Goal: Find specific page/section: Find specific page/section

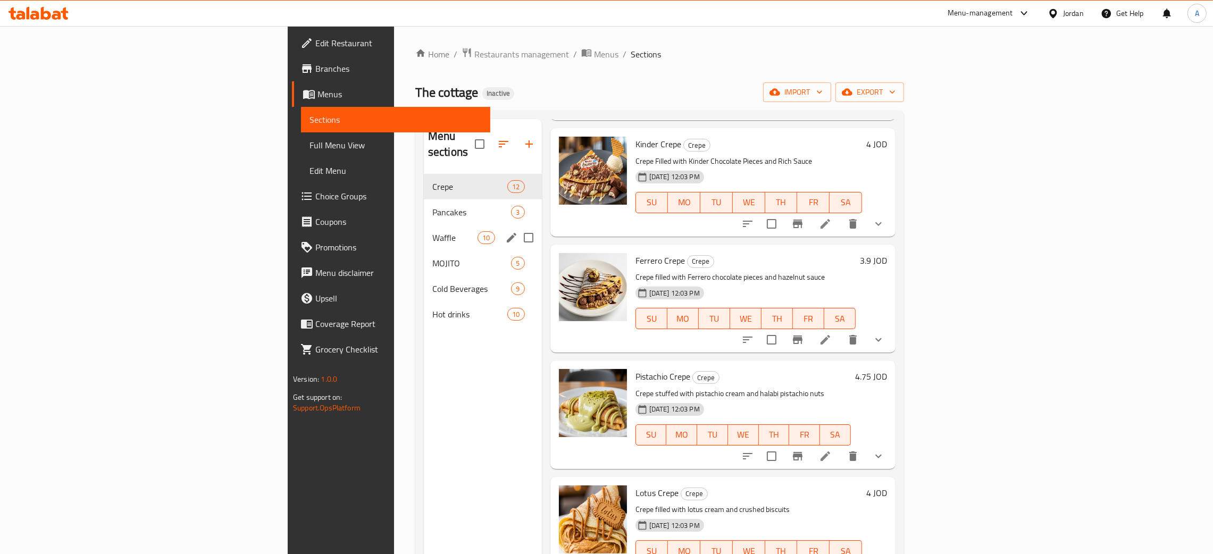
scroll to position [398, 0]
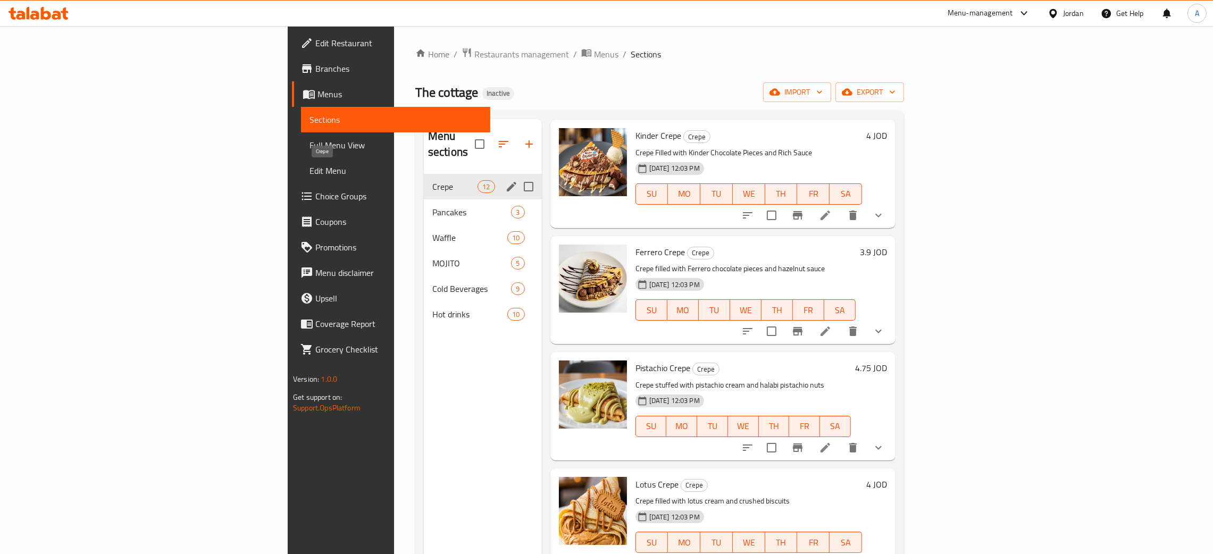
click at [432, 180] on span "Crepe" at bounding box center [454, 186] width 45 height 13
click at [432, 231] on span "Waffle" at bounding box center [454, 237] width 45 height 13
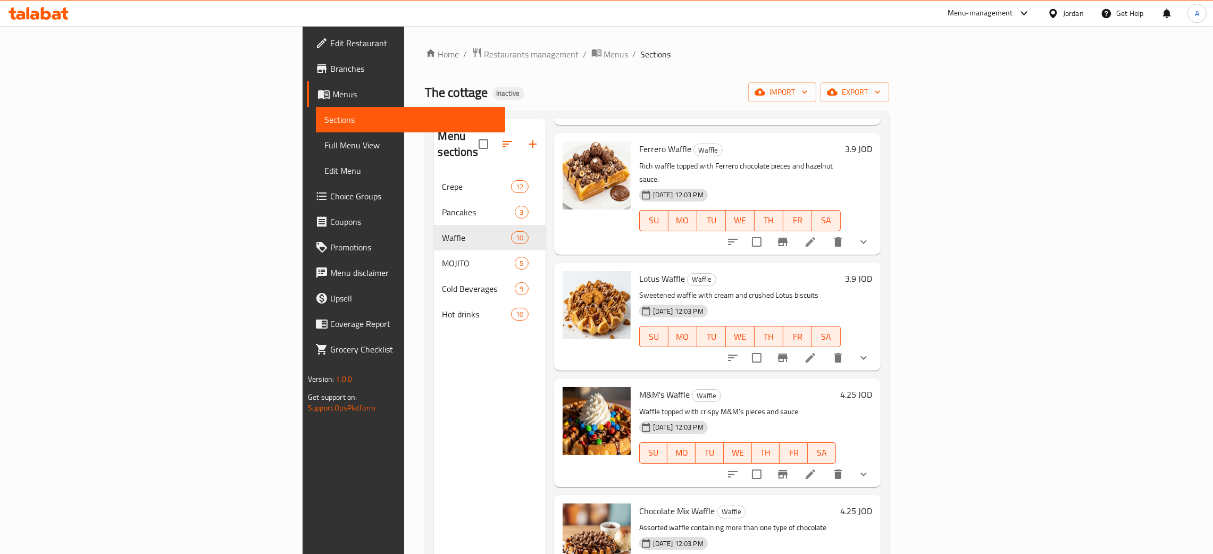
click at [332, 94] on span "Menus" at bounding box center [414, 94] width 164 height 13
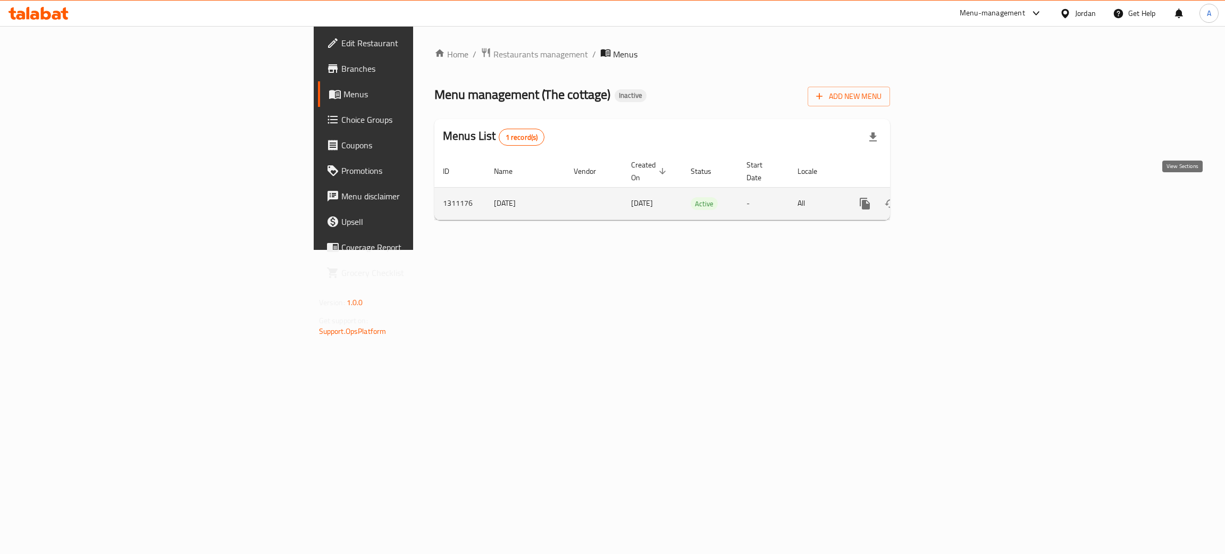
click at [948, 197] on icon "enhanced table" at bounding box center [941, 203] width 13 height 13
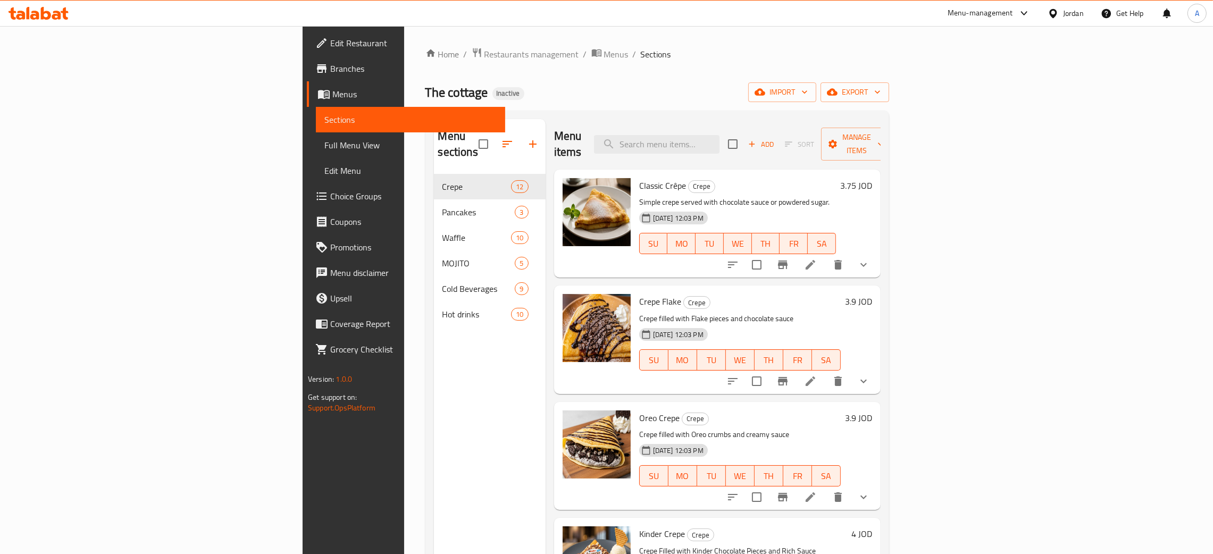
click at [330, 63] on span "Branches" at bounding box center [413, 68] width 166 height 13
